Goal: Task Accomplishment & Management: Manage account settings

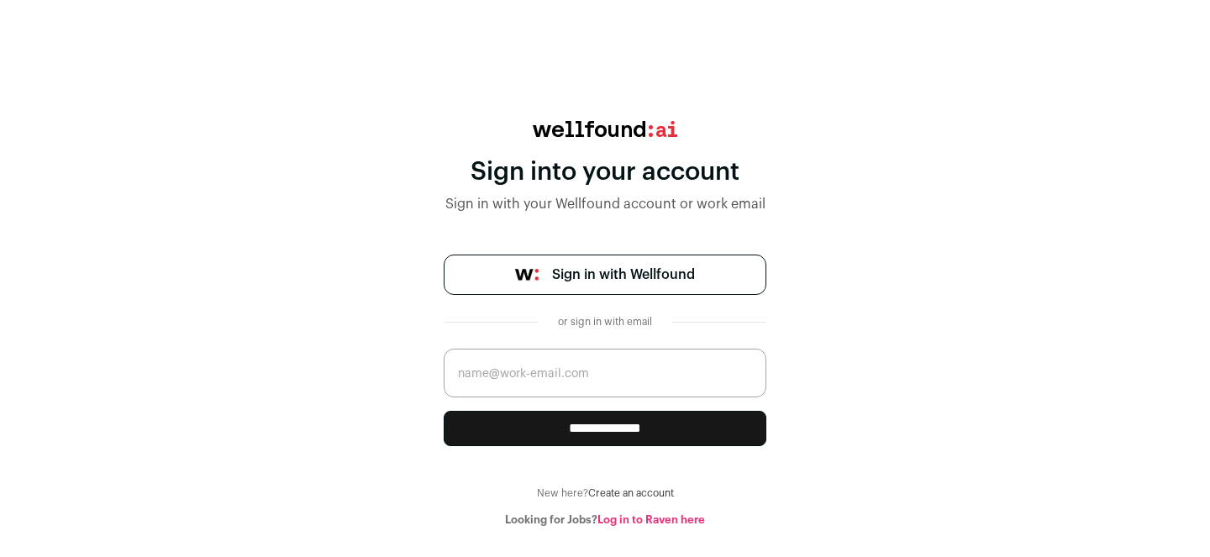
click at [642, 277] on span "Sign in with Wellfound" at bounding box center [623, 275] width 143 height 20
click at [704, 520] on link "Log in to Raven here" at bounding box center [652, 519] width 108 height 11
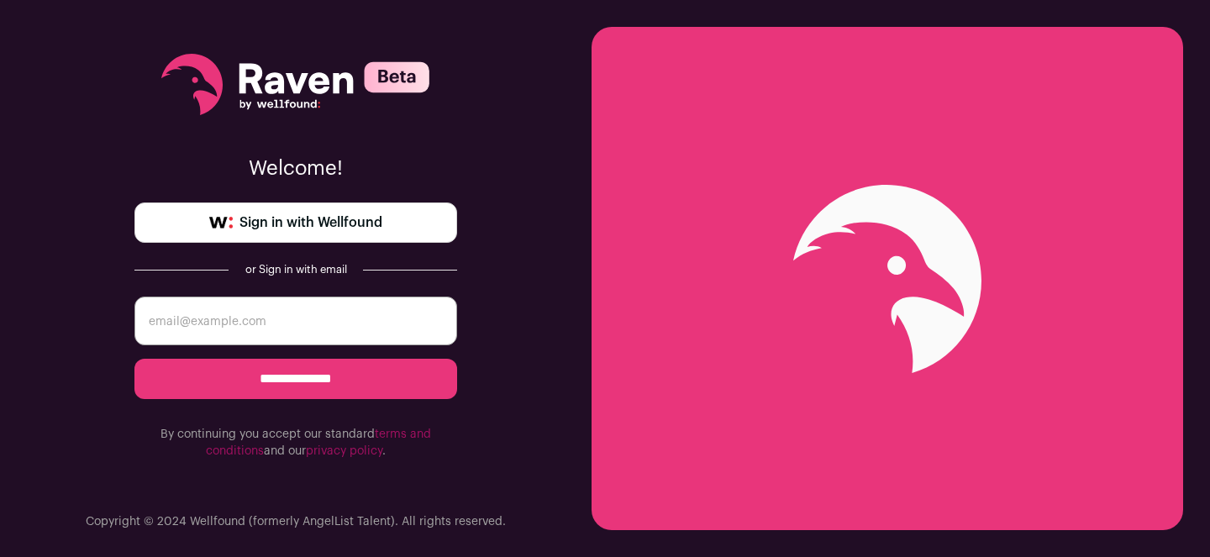
click at [324, 309] on input "email" at bounding box center [295, 321] width 323 height 49
type input "[EMAIL_ADDRESS][DOMAIN_NAME]"
click at [326, 372] on input "**********" at bounding box center [295, 379] width 323 height 40
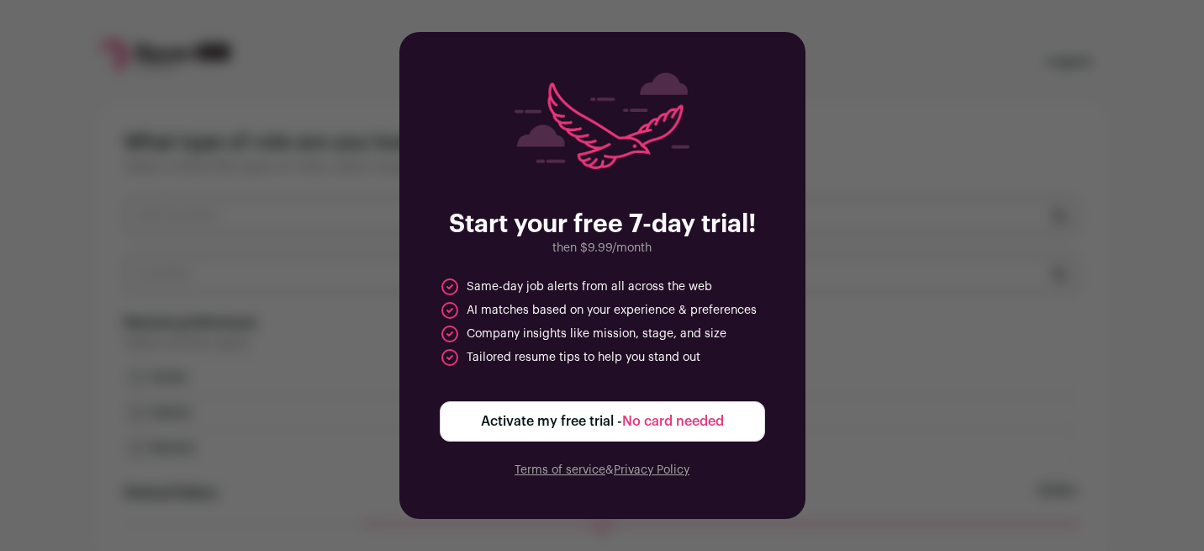
click at [362, 318] on div "Start your free 7-day trial! then $9.99/month Same-day job alerts from all acro…" at bounding box center [602, 275] width 1204 height 551
